Goal: Find specific page/section: Find specific page/section

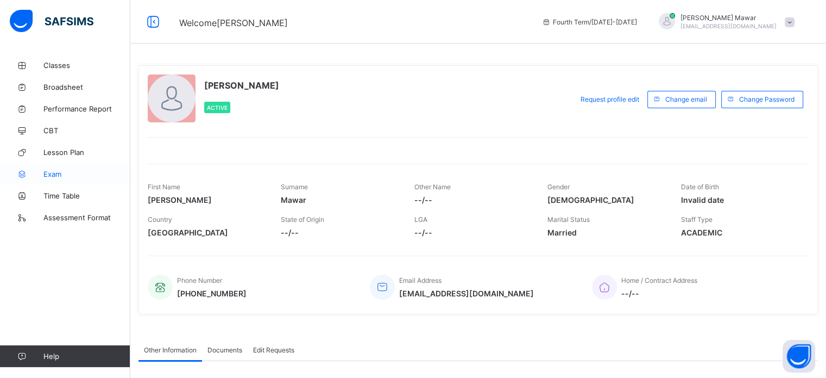
click at [61, 178] on span "Exam" at bounding box center [86, 173] width 87 height 9
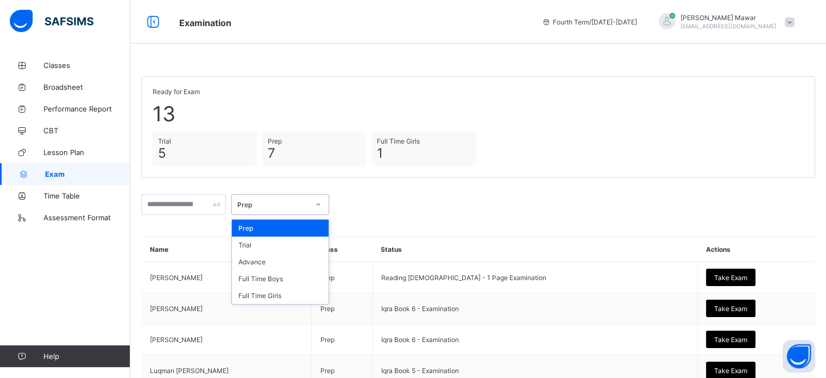
click at [287, 205] on div "Prep" at bounding box center [273, 204] width 72 height 8
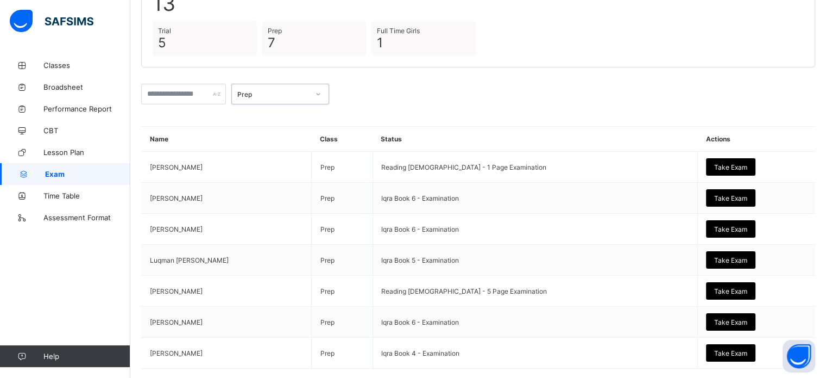
scroll to position [111, 0]
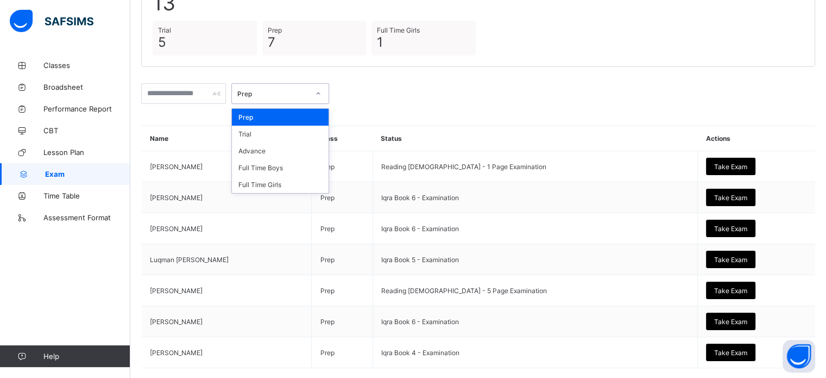
click at [306, 93] on div "Prep" at bounding box center [273, 94] width 72 height 8
click at [300, 153] on div "Advance" at bounding box center [280, 150] width 97 height 17
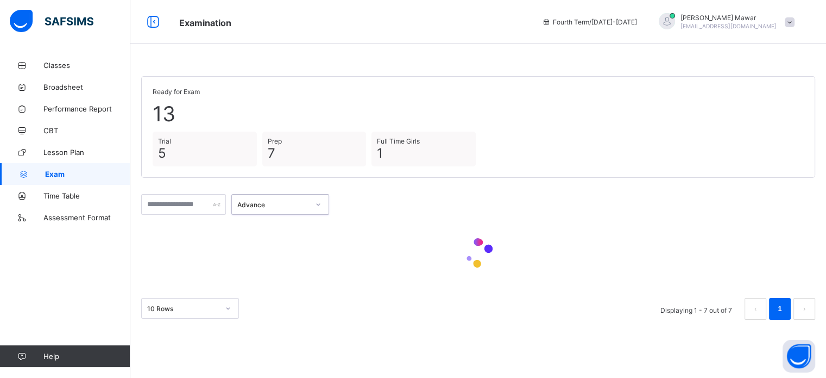
scroll to position [0, 0]
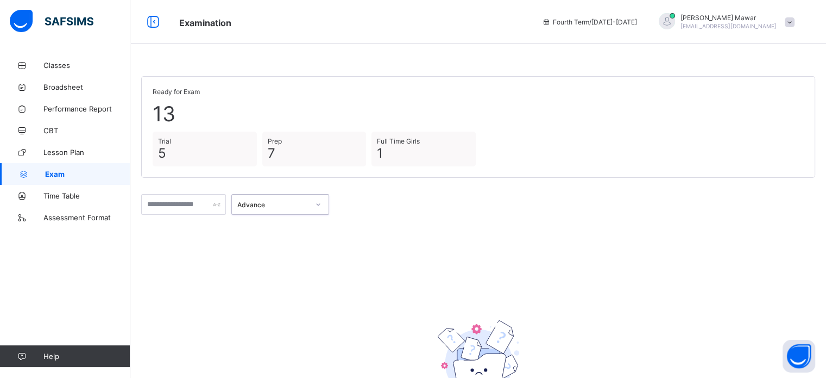
click at [303, 208] on div "Advance" at bounding box center [270, 204] width 76 height 15
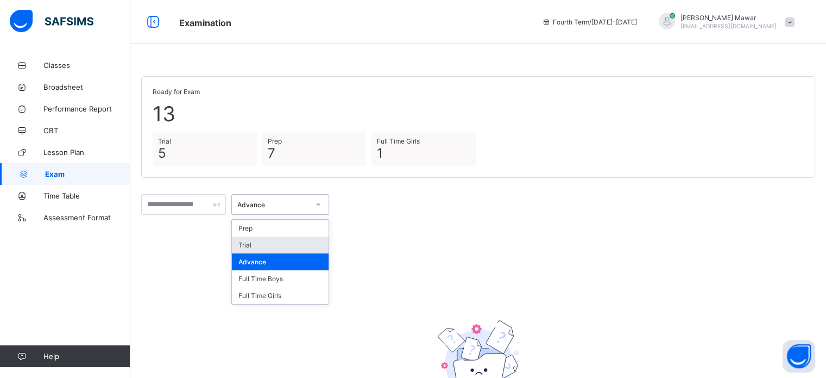
click at [297, 250] on div "Trial" at bounding box center [280, 244] width 97 height 17
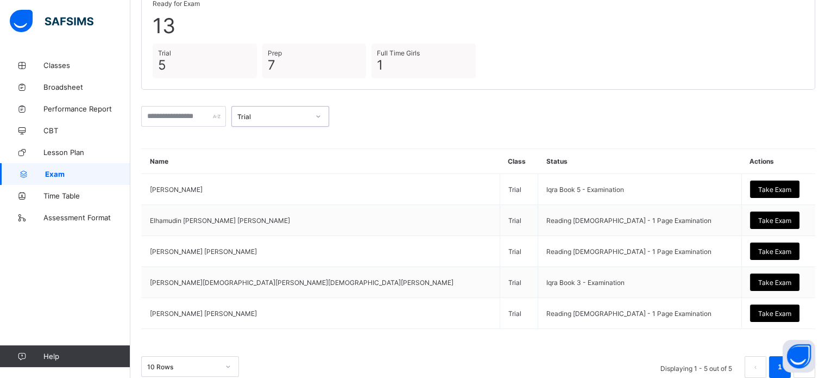
scroll to position [109, 0]
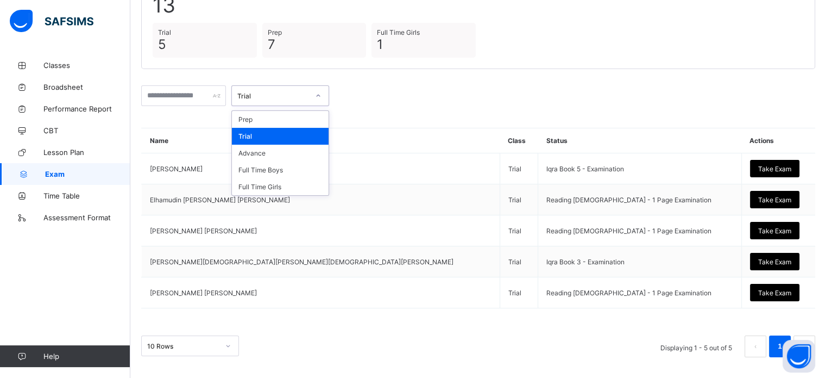
click at [287, 90] on div "Trial" at bounding box center [270, 95] width 76 height 15
click at [288, 173] on div "Full Time Boys" at bounding box center [280, 169] width 97 height 17
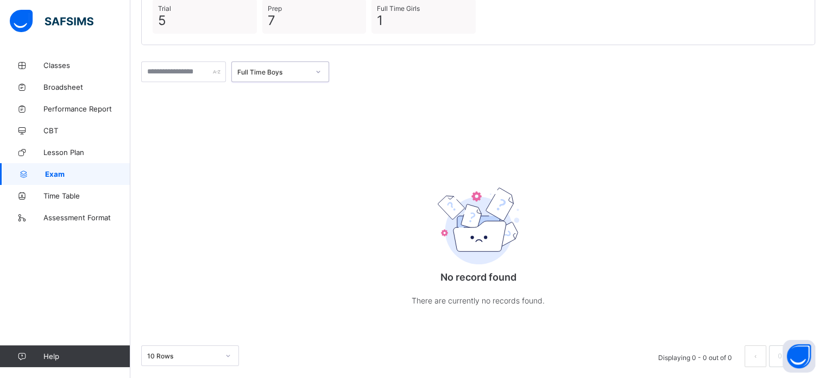
scroll to position [135, 0]
click at [93, 69] on span "Classes" at bounding box center [86, 65] width 87 height 9
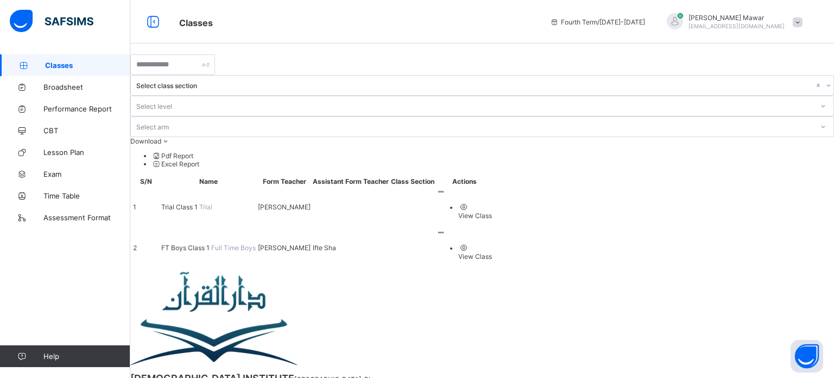
click at [202, 243] on span "FT Boys Class 1" at bounding box center [186, 247] width 50 height 8
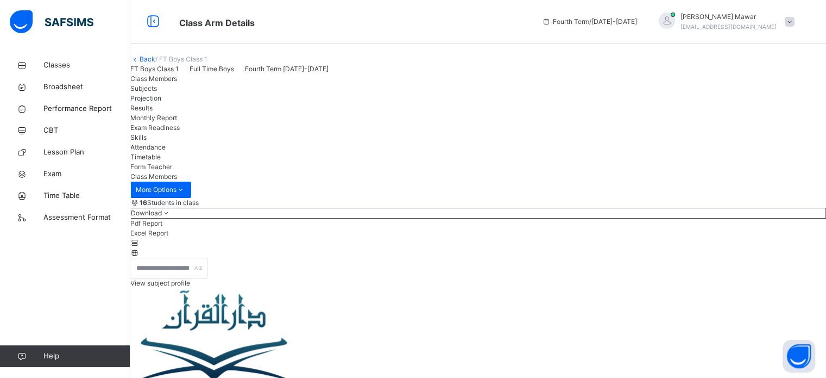
click at [161, 102] on span "Projection" at bounding box center [145, 98] width 31 height 8
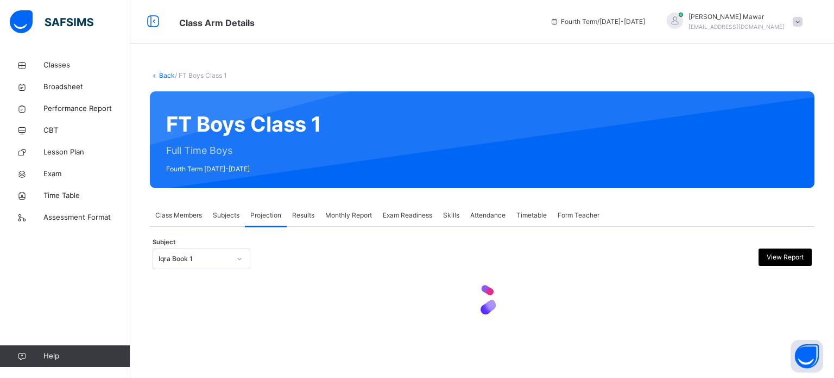
click at [226, 247] on div "Subject Iqra Book 1 View Report" at bounding box center [482, 259] width 659 height 32
click at [221, 259] on div "Iqra Book 1" at bounding box center [195, 259] width 72 height 10
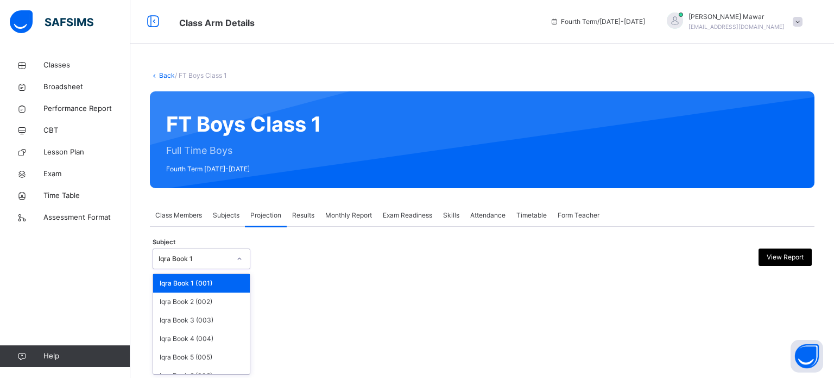
scroll to position [57, 0]
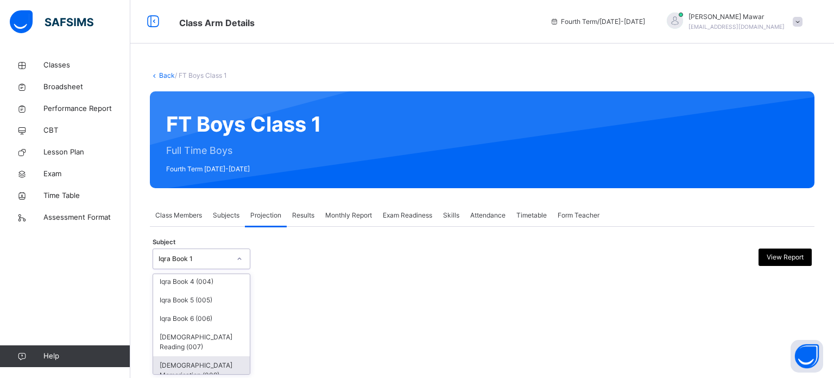
click at [225, 360] on div "[DEMOGRAPHIC_DATA] Memorisation (008)" at bounding box center [201, 370] width 97 height 28
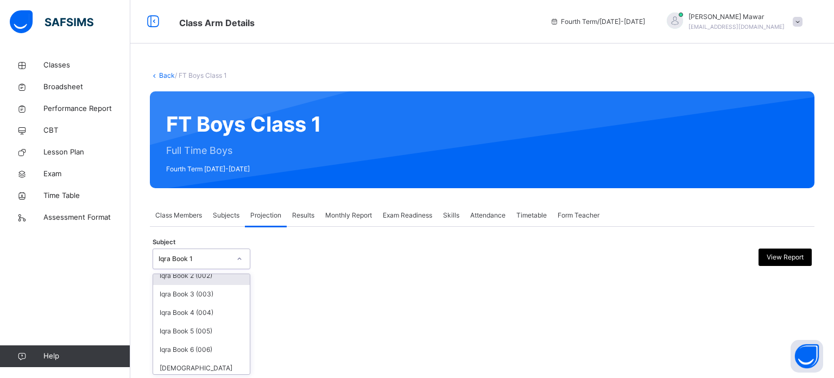
scroll to position [57, 0]
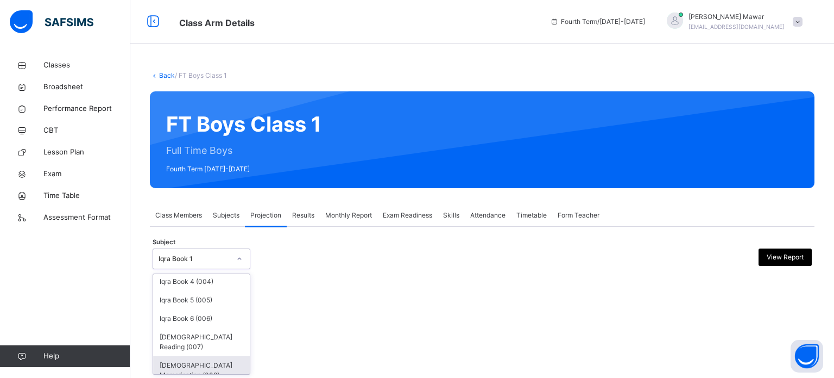
click at [223, 362] on div "[DEMOGRAPHIC_DATA] Memorisation (008)" at bounding box center [201, 370] width 97 height 28
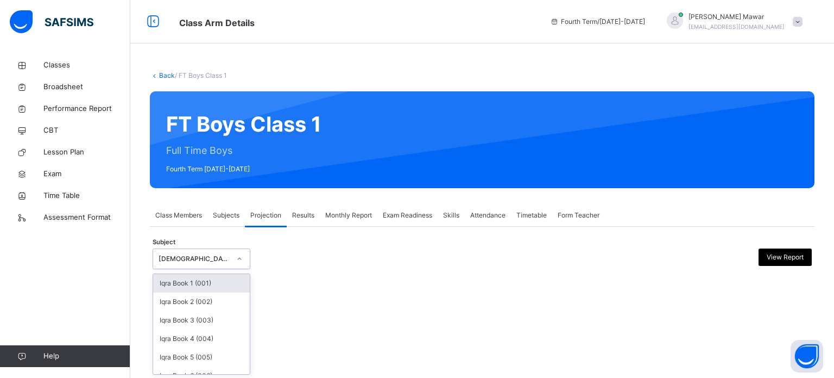
click at [298, 291] on div "Back / FT Boys Class 1 FT Boys Class 1 Full Time Boys Fourth Term 2024-2025 Cla…" at bounding box center [482, 180] width 704 height 253
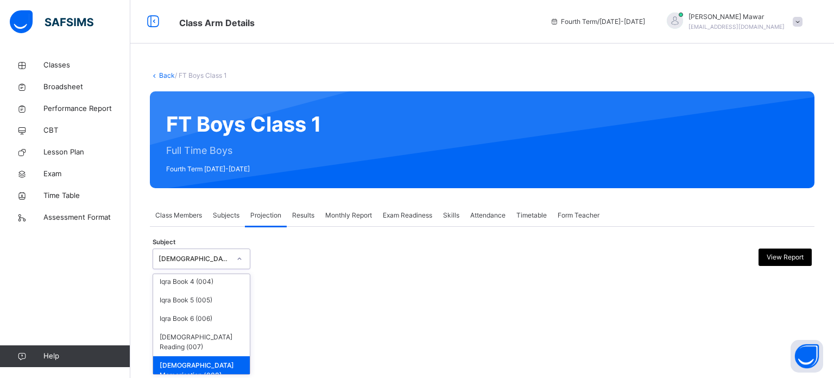
click at [177, 370] on div "[DEMOGRAPHIC_DATA] Memorisation (008)" at bounding box center [201, 370] width 97 height 28
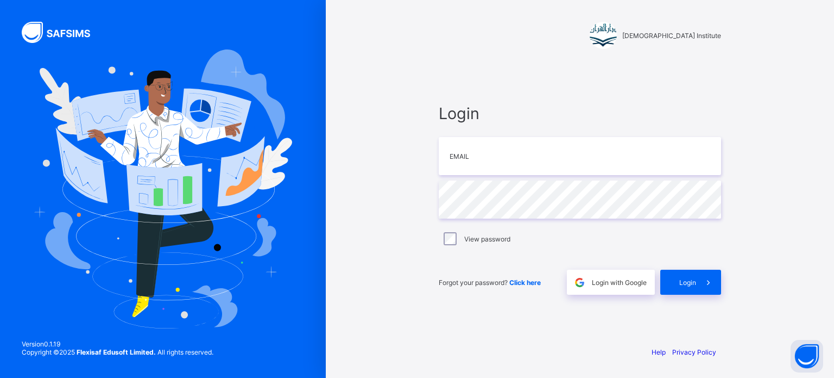
click at [0, 294] on div at bounding box center [163, 189] width 326 height 378
click at [474, 142] on input "email" at bounding box center [580, 156] width 282 height 38
